Goal: Task Accomplishment & Management: Manage account settings

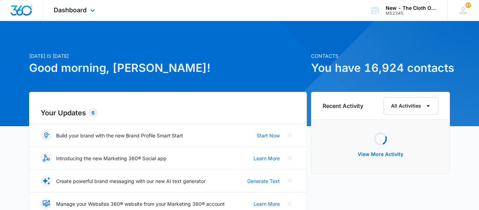
click at [81, 14] on div "Dashboard Apps Reputation CRM Email Social Ads Intelligence Brand Settings" at bounding box center [75, 10] width 64 height 21
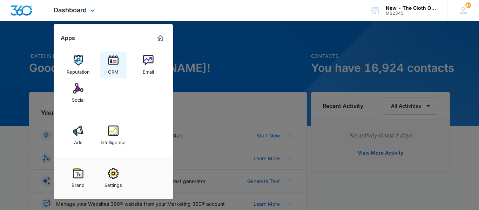
click at [113, 61] on img at bounding box center [113, 60] width 11 height 11
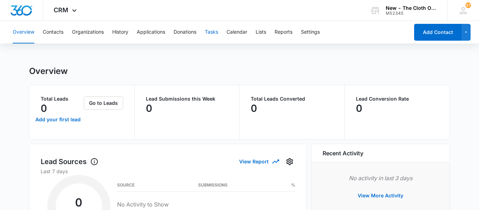
click at [209, 32] on button "Tasks" at bounding box center [211, 32] width 13 height 22
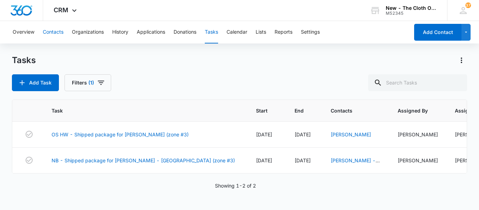
click at [46, 29] on button "Contacts" at bounding box center [53, 32] width 21 height 22
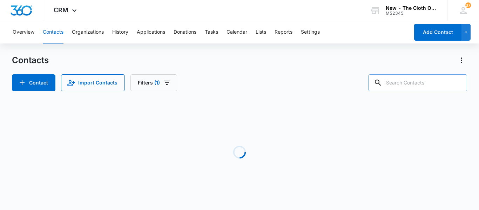
click at [384, 79] on input "text" at bounding box center [417, 82] width 99 height 17
type input "alyssa"
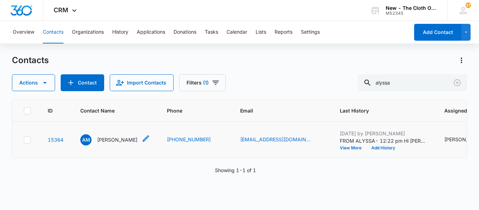
click at [108, 143] on p "[PERSON_NAME]" at bounding box center [117, 139] width 40 height 7
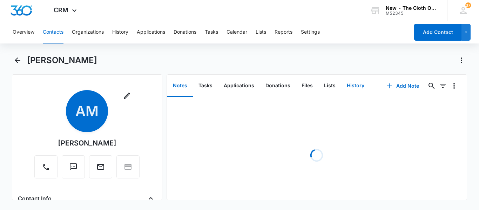
click at [350, 88] on button "History" at bounding box center [355, 86] width 29 height 22
click at [403, 83] on button "Add History" at bounding box center [399, 86] width 53 height 17
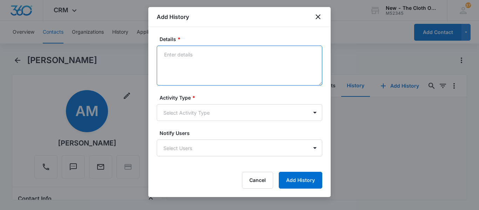
click at [220, 68] on textarea "Details *" at bounding box center [240, 66] width 166 height 40
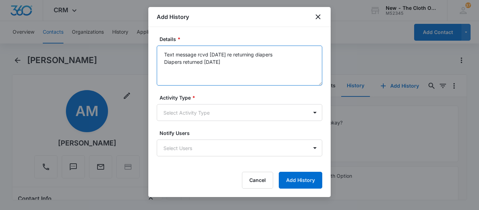
click at [215, 54] on textarea "Text message rcvd [DATE] re returning diapers Diapers returned [DATE]" at bounding box center [240, 66] width 166 height 40
click at [238, 65] on textarea "Text message rcvd [DATE] re returning diapers Diapers returned [DATE]" at bounding box center [240, 66] width 166 height 40
type textarea "Text message rcvd [DATE] re returning diapers Diapers returned [DATE]"
click at [271, 113] on body "CRM Apps Reputation CRM Email Social Ads Intelligence Brand Settings AI Assista…" at bounding box center [239, 105] width 479 height 210
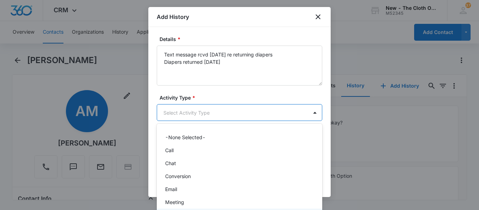
scroll to position [23, 0]
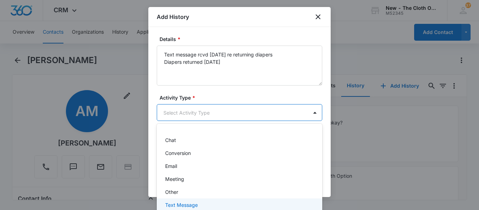
click at [210, 204] on div "Text Message" at bounding box center [238, 204] width 147 height 7
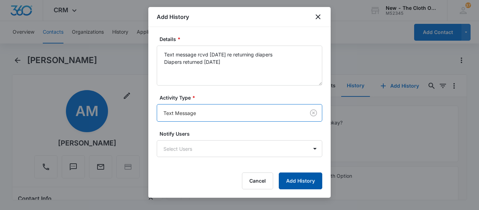
click at [301, 183] on button "Add History" at bounding box center [300, 181] width 43 height 17
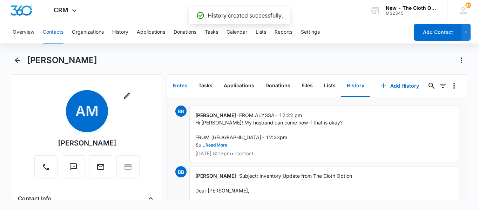
click at [181, 84] on button "Notes" at bounding box center [180, 86] width 26 height 22
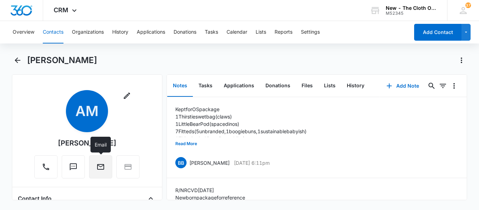
click at [100, 174] on button "Email" at bounding box center [100, 166] width 23 height 23
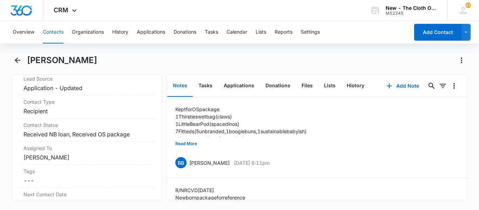
scroll to position [299, 0]
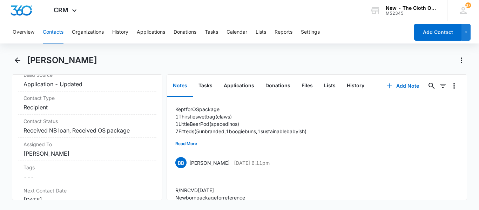
click at [85, 115] on div "Contact Status Cancel Save Changes Received NB loan, Received OS package" at bounding box center [87, 126] width 139 height 23
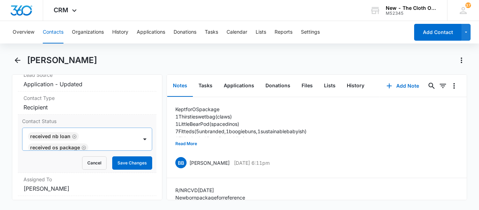
click at [96, 143] on div at bounding box center [109, 148] width 38 height 10
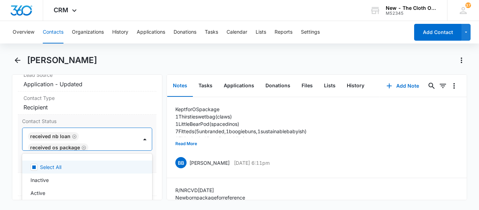
scroll to position [1, 0]
type input "retur"
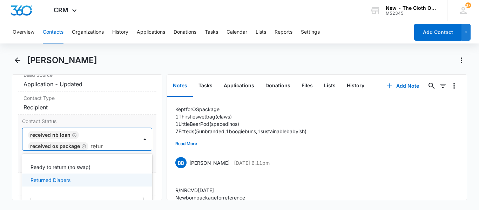
click at [68, 183] on p "Returned Diapers" at bounding box center [51, 179] width 40 height 7
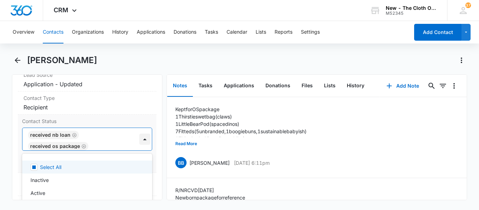
click at [144, 143] on div at bounding box center [144, 139] width 11 height 11
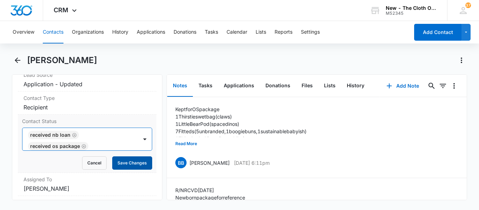
click at [140, 168] on button "Save Changes" at bounding box center [132, 162] width 40 height 13
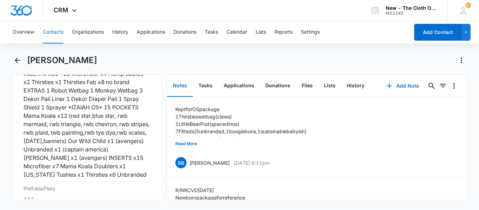
click at [127, 119] on div "RCVD [DATE] OS: POCKETS x15 5 Mama Koala(2 gray scales,sun&moon,fall flowers,da…" at bounding box center [86, 99] width 127 height 160
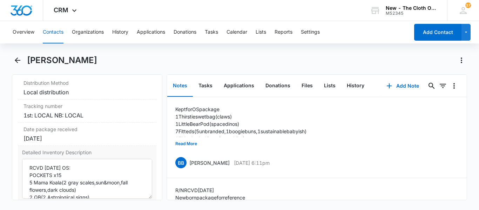
scroll to position [1717, 0]
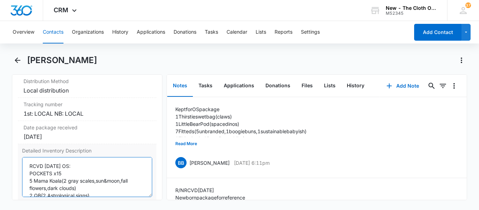
click at [28, 176] on textarea "RCVD [DATE] OS: POCKETS x15 5 Mama Koala(2 gray scales,sun&moon,fall flowers,da…" at bounding box center [87, 177] width 130 height 40
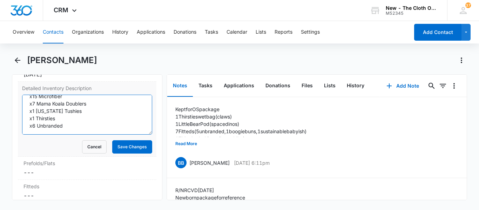
scroll to position [1781, 0]
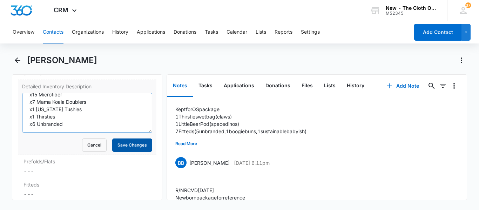
type textarea "RETURNED_ SEE NOTES RCVD [DATE] OS: POCKETS x15 5 Mama Koala(2 gray scales,sun&…"
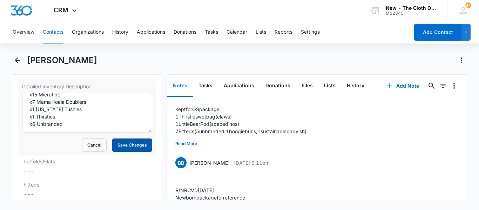
click at [132, 152] on button "Save Changes" at bounding box center [132, 145] width 40 height 13
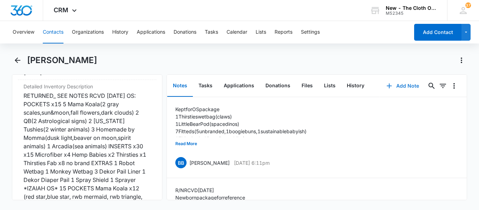
click at [397, 83] on button "Add Note" at bounding box center [402, 86] width 47 height 17
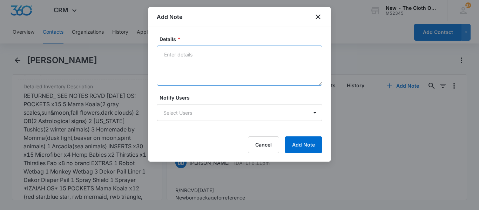
click at [206, 49] on textarea "Details *" at bounding box center [240, 66] width 166 height 40
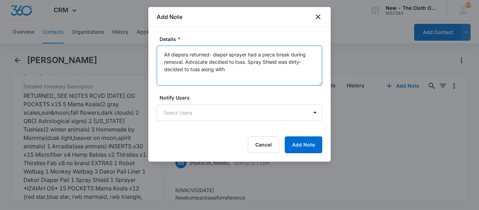
click at [229, 72] on textarea "All diapers returned- diaper sprayer had a piece break during removal. Advocate…" at bounding box center [240, 66] width 166 height 40
type textarea "All diapers returned- diaper sprayer had a piece break during removal. Advocate…"
click at [298, 145] on button "Add Note" at bounding box center [304, 144] width 38 height 17
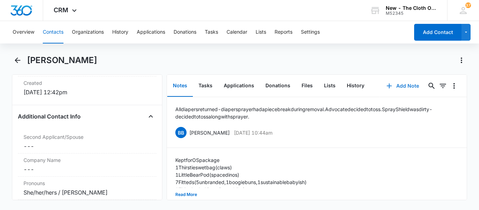
scroll to position [0, 0]
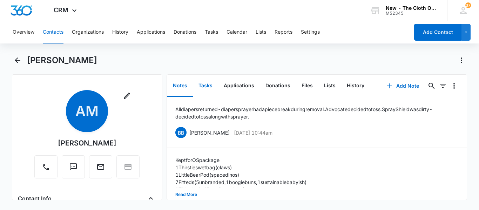
click at [200, 86] on button "Tasks" at bounding box center [205, 86] width 25 height 22
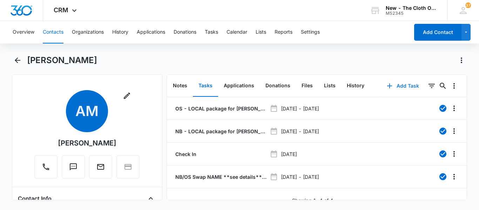
click at [395, 89] on button "Add Task" at bounding box center [403, 86] width 46 height 17
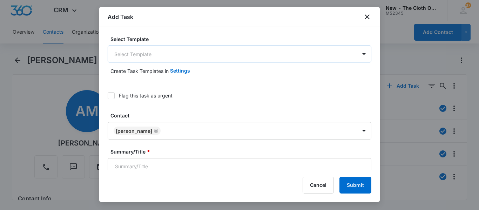
click at [163, 51] on body "CRM Apps Reputation CRM Email Social Ads Intelligence Brand Settings AI Assista…" at bounding box center [239, 105] width 479 height 210
type input "return"
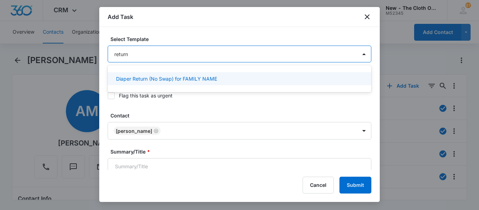
click at [169, 76] on p "Diaper Return (No Swap) for FAMILY NAME" at bounding box center [166, 78] width 101 height 7
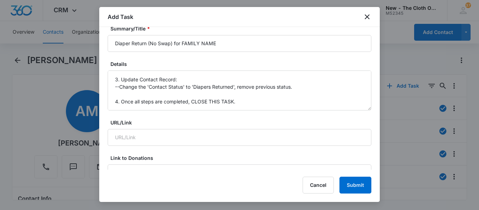
scroll to position [110, 0]
click at [321, 189] on button "Cancel" at bounding box center [318, 185] width 31 height 17
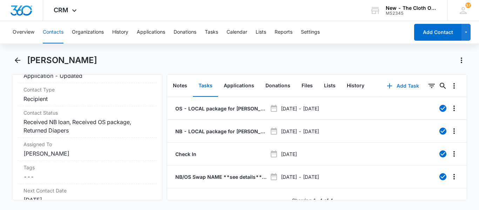
scroll to position [318, 0]
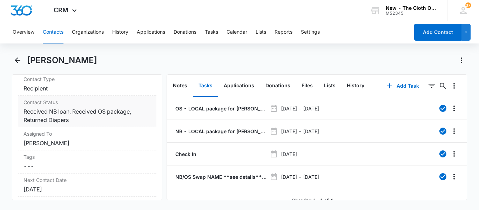
click at [68, 107] on div "Contact Status Cancel Save Changes Received NB loan, Received OS package, Retur…" at bounding box center [87, 112] width 139 height 32
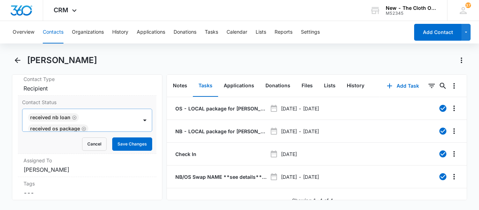
click at [73, 119] on icon "Remove Received NB loan" at bounding box center [74, 117] width 4 height 4
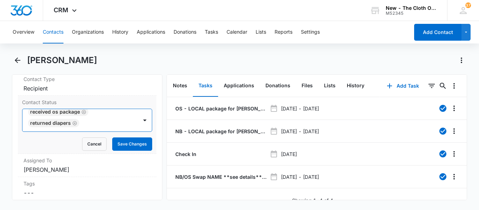
click at [83, 111] on icon "Remove Received OS package" at bounding box center [83, 111] width 5 height 5
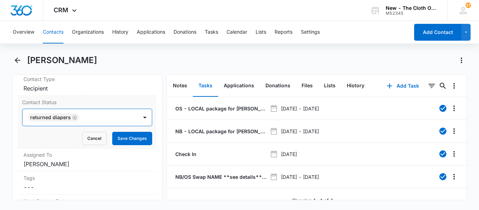
scroll to position [0, 0]
click at [128, 136] on button "Save Changes" at bounding box center [132, 138] width 40 height 13
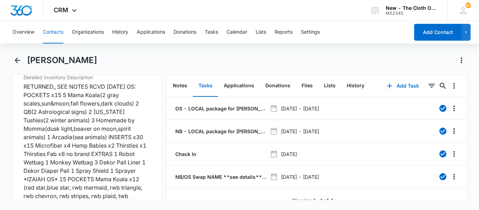
scroll to position [1780, 0]
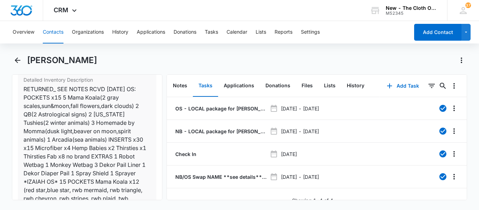
click at [72, 111] on div "RETURNED_ SEE NOTES RCVD [DATE] OS: POCKETS x15 5 Mama Koala(2 gray scales,sun&…" at bounding box center [86, 169] width 127 height 168
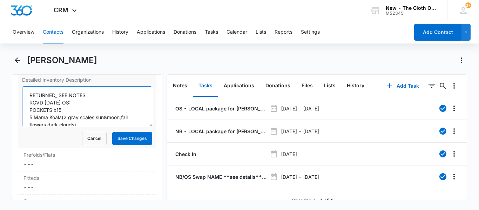
click at [55, 103] on textarea "RETURNED_ SEE NOTES RCVD [DATE] OS: POCKETS x15 5 Mama Koala(2 gray scales,sun&…" at bounding box center [87, 106] width 130 height 40
type textarea "RETURNED [DATE]_ SEE NOTES RCVD [DATE] OS: POCKETS x15 5 Mama Koala(2 gray scal…"
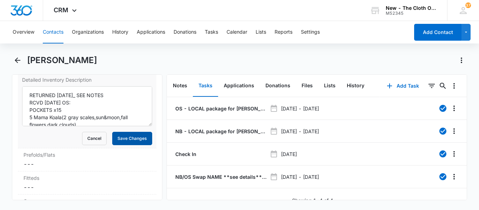
click at [148, 145] on button "Save Changes" at bounding box center [132, 138] width 40 height 13
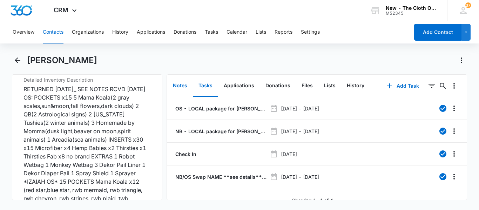
click at [185, 86] on button "Notes" at bounding box center [180, 86] width 26 height 22
